Goal: Information Seeking & Learning: Learn about a topic

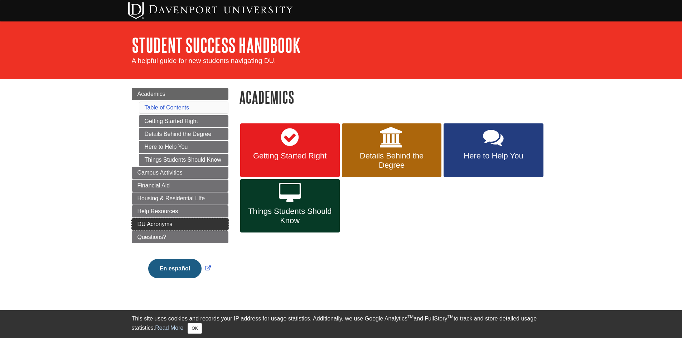
click at [160, 220] on link "DU Acronyms" at bounding box center [180, 224] width 97 height 12
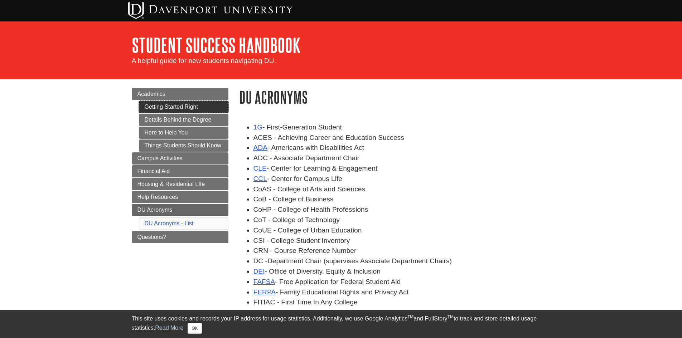
click at [204, 106] on link "Getting Started Right" at bounding box center [183, 107] width 89 height 12
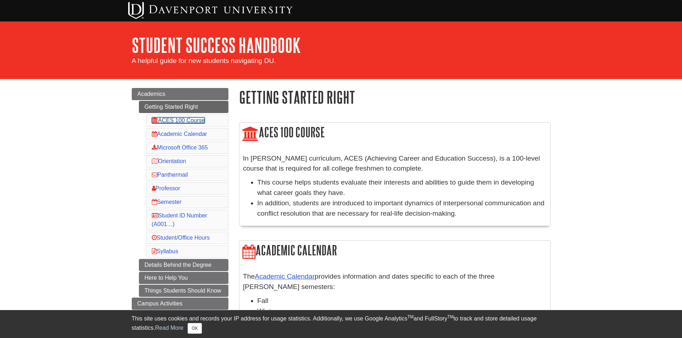
click at [189, 117] on link "ACES 100 Course" at bounding box center [178, 120] width 53 height 6
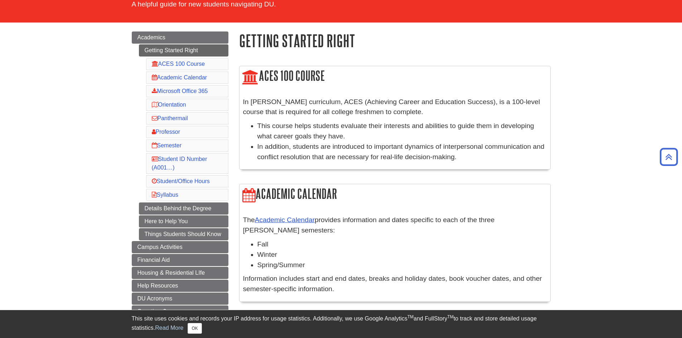
scroll to position [51, 0]
